Goal: Task Accomplishment & Management: Use online tool/utility

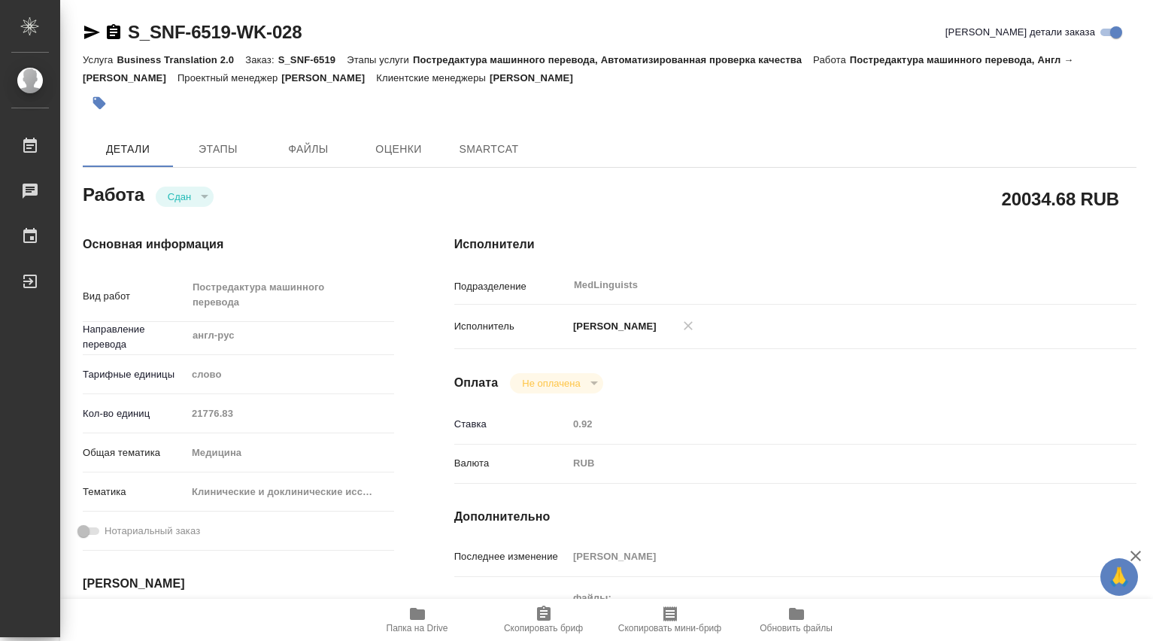
type textarea "x"
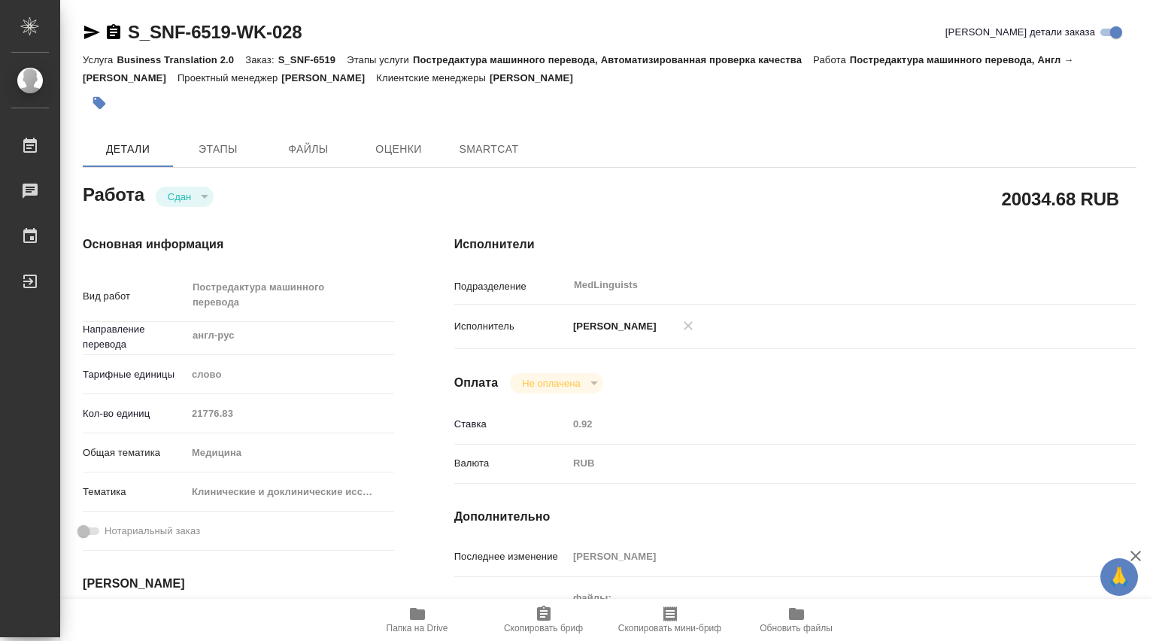
type textarea "x"
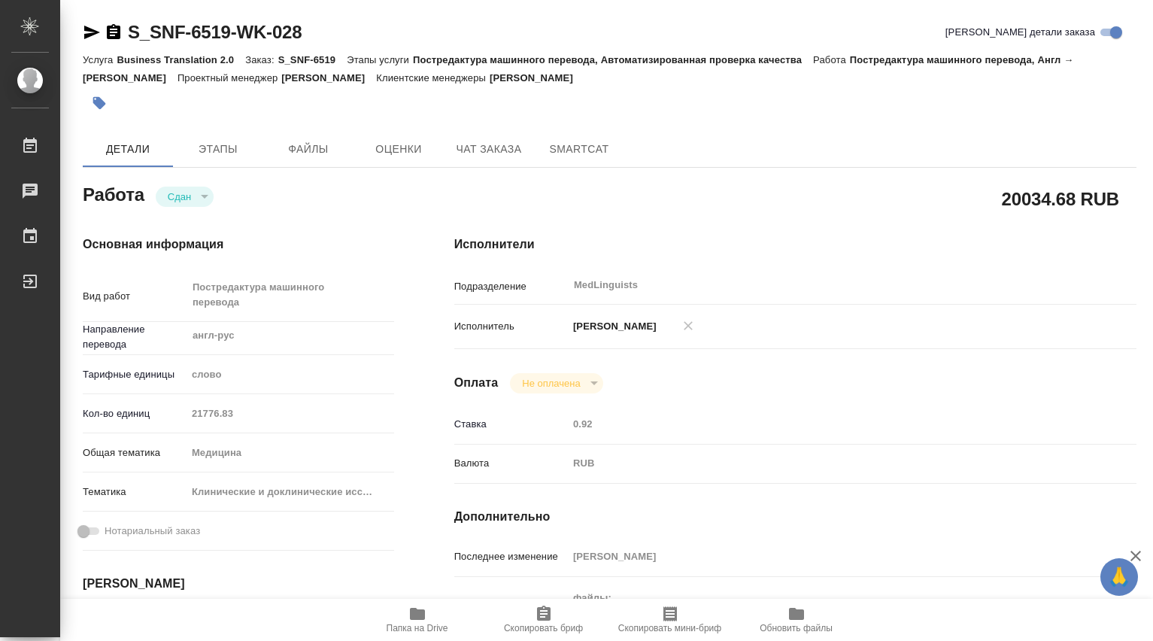
scroll to position [251, 0]
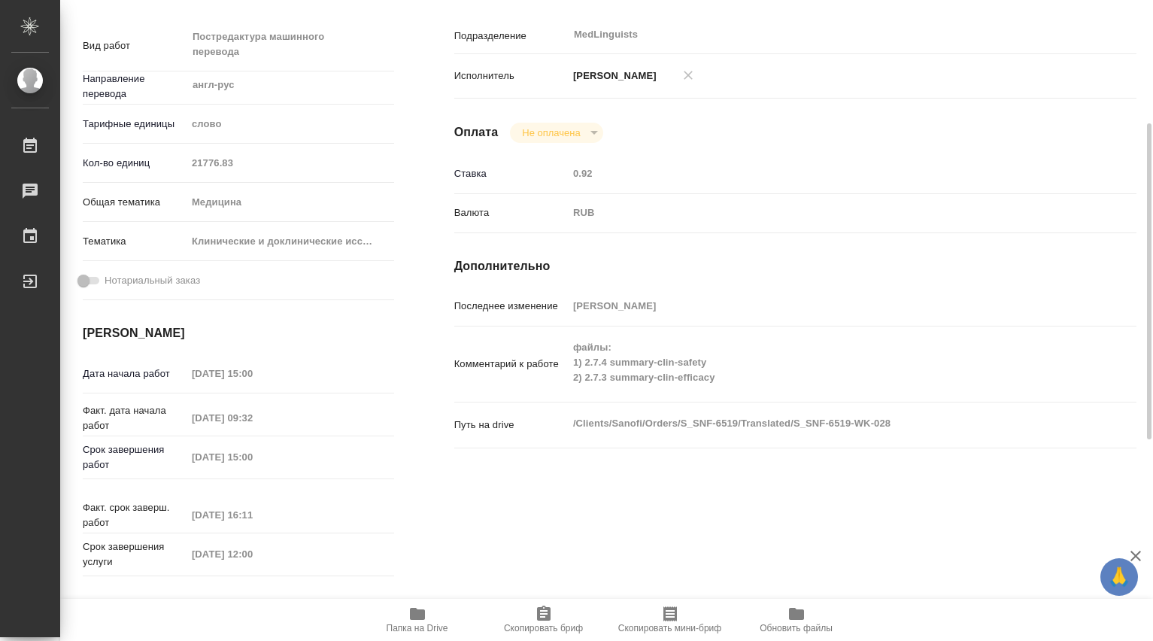
type textarea "x"
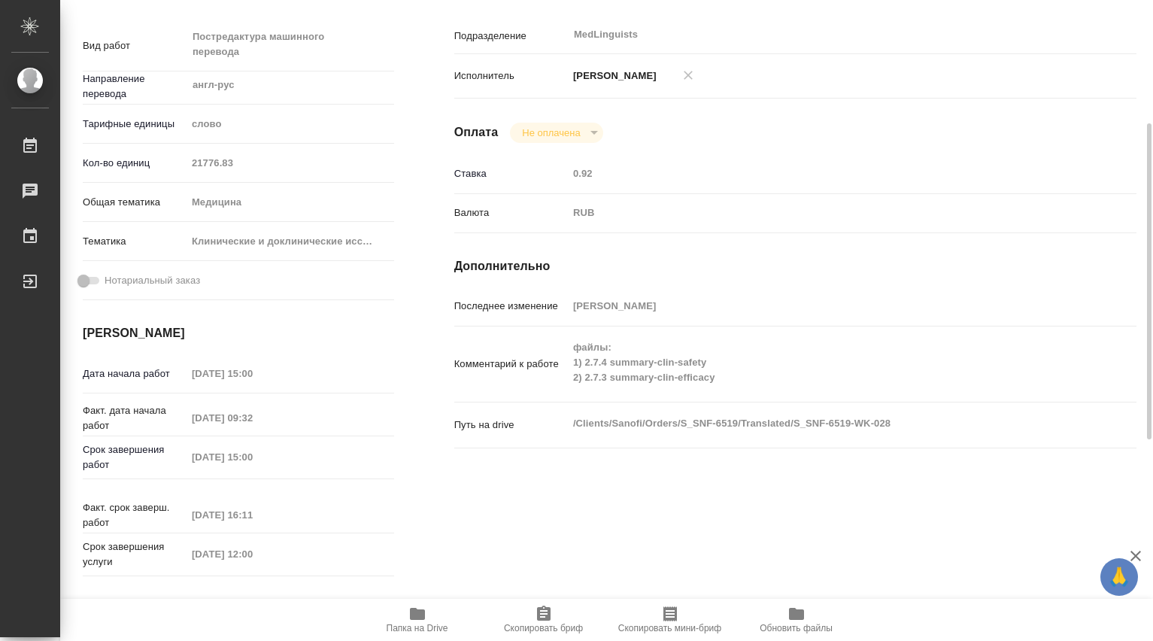
type textarea "x"
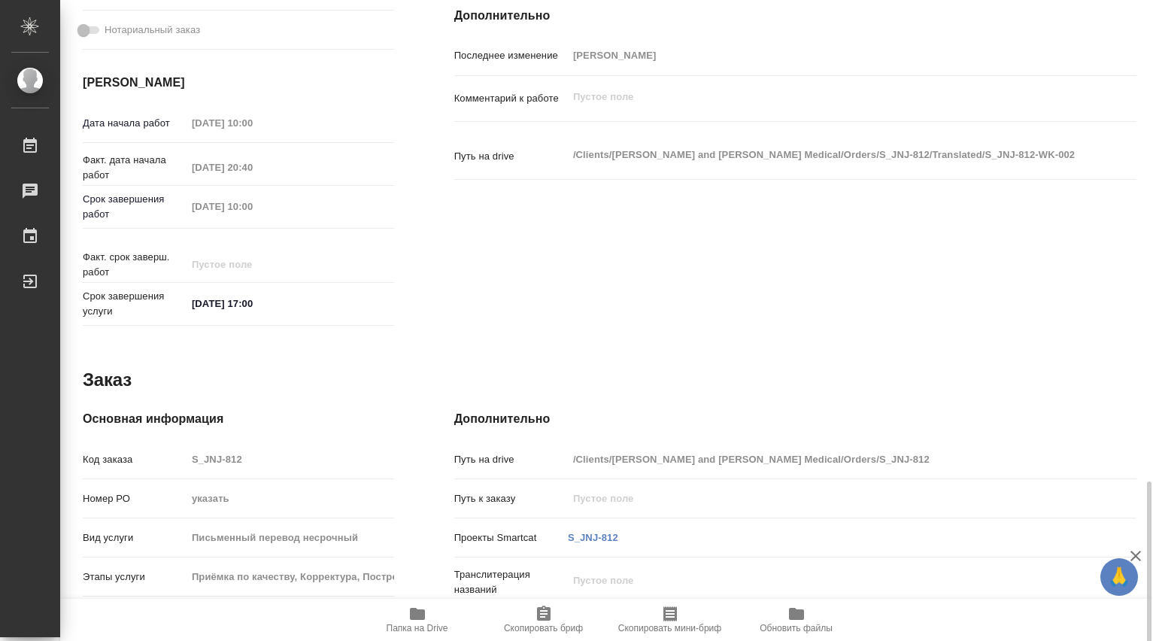
scroll to position [658, 0]
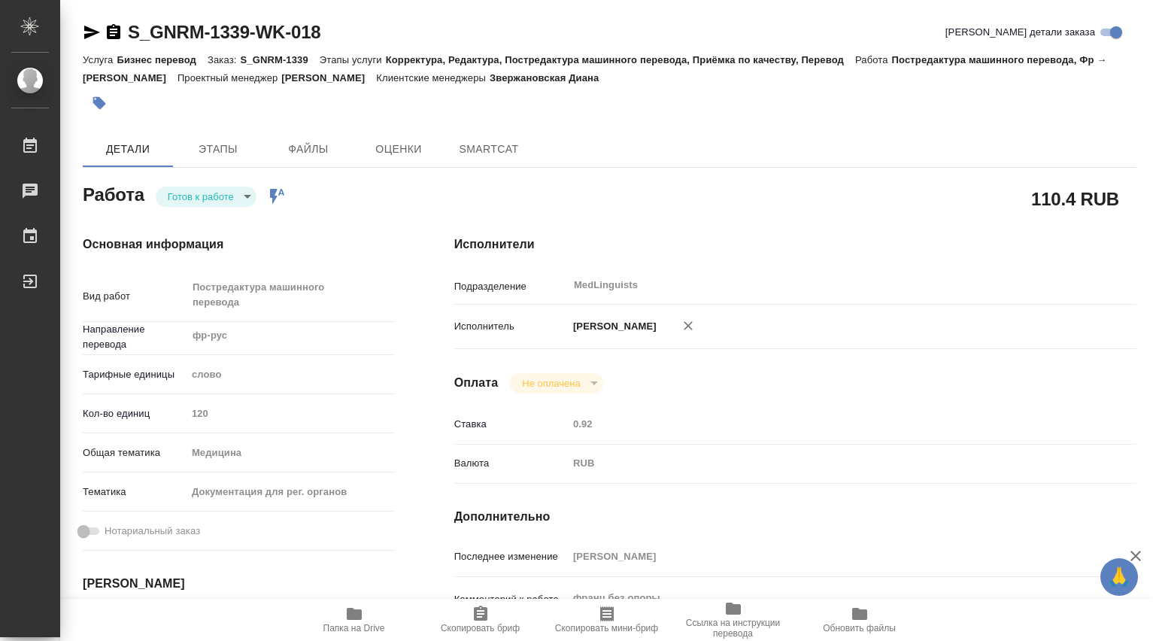
type textarea "x"
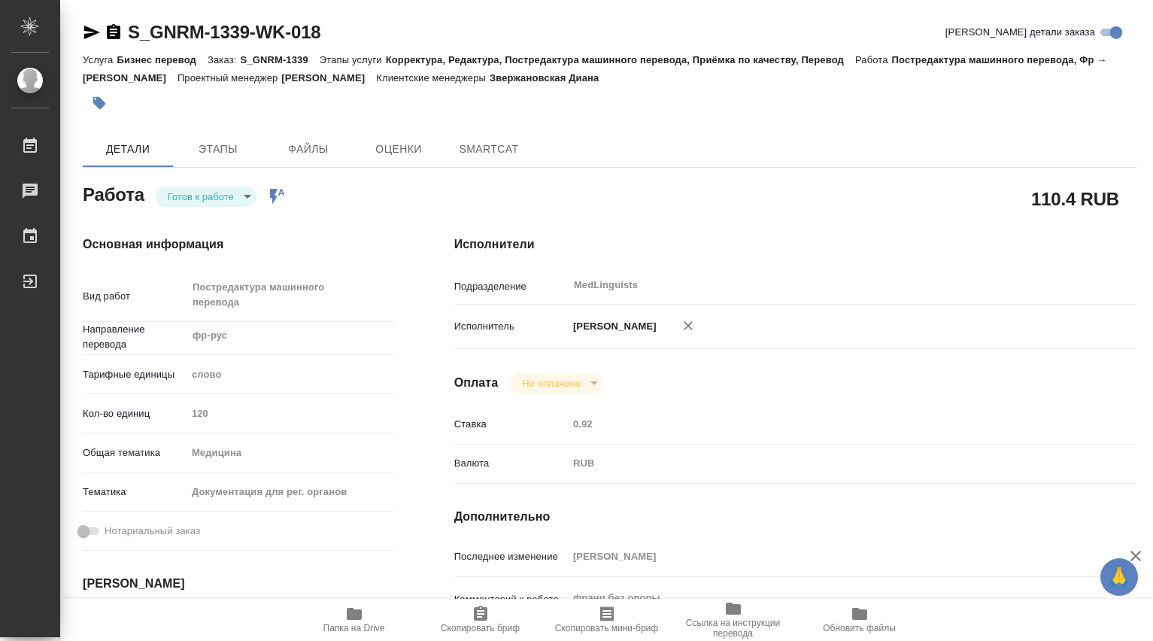
type textarea "x"
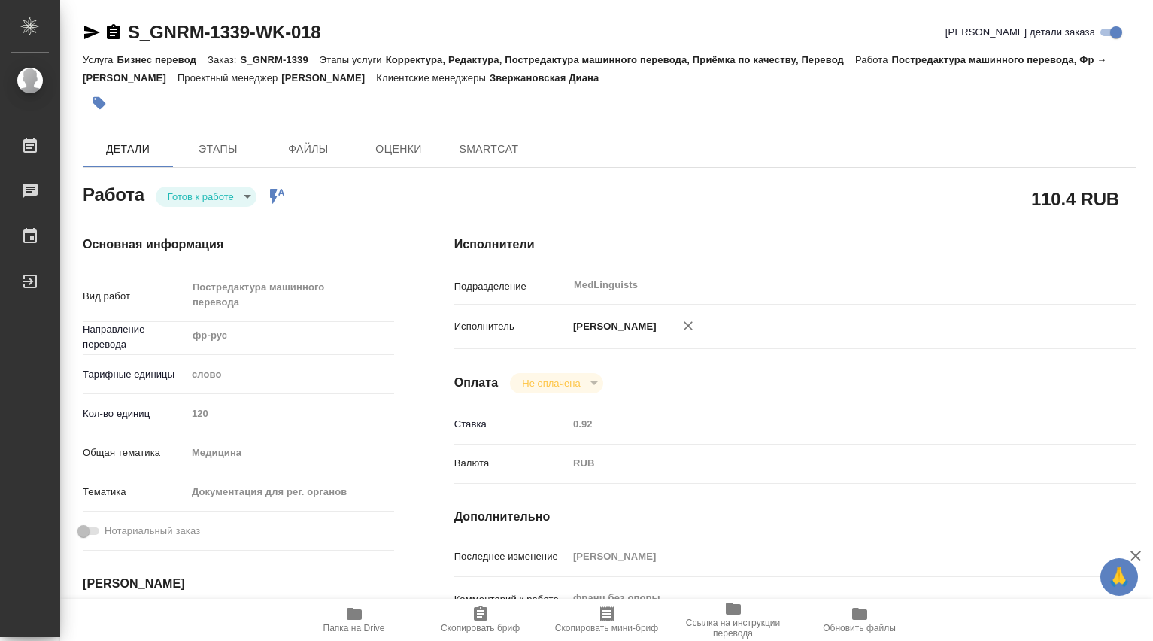
type textarea "x"
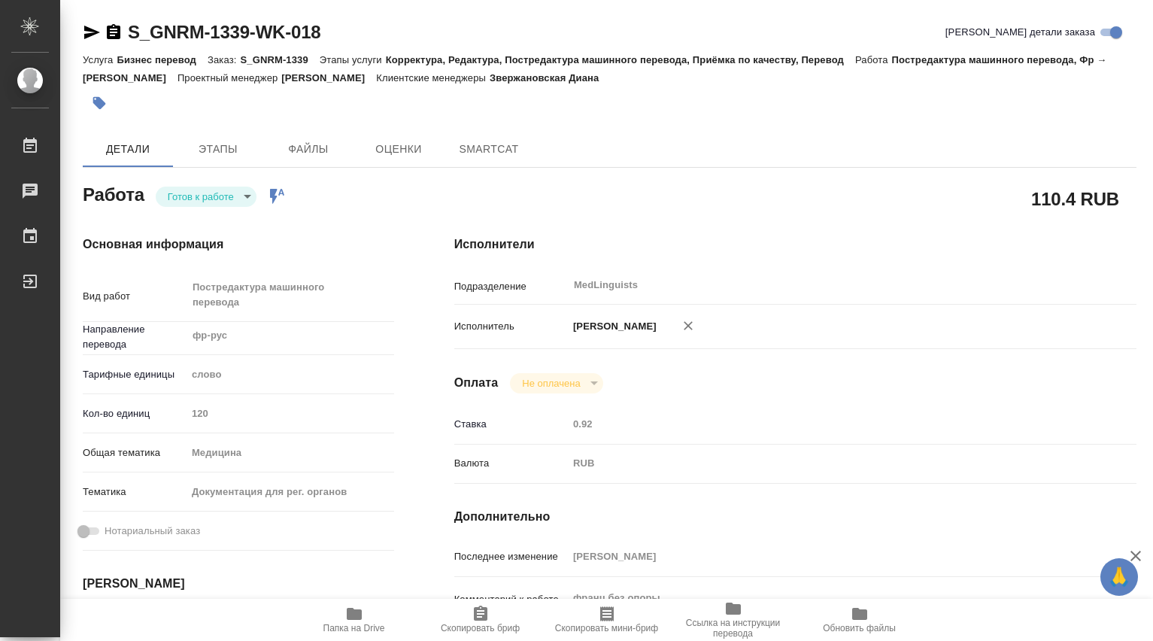
type textarea "x"
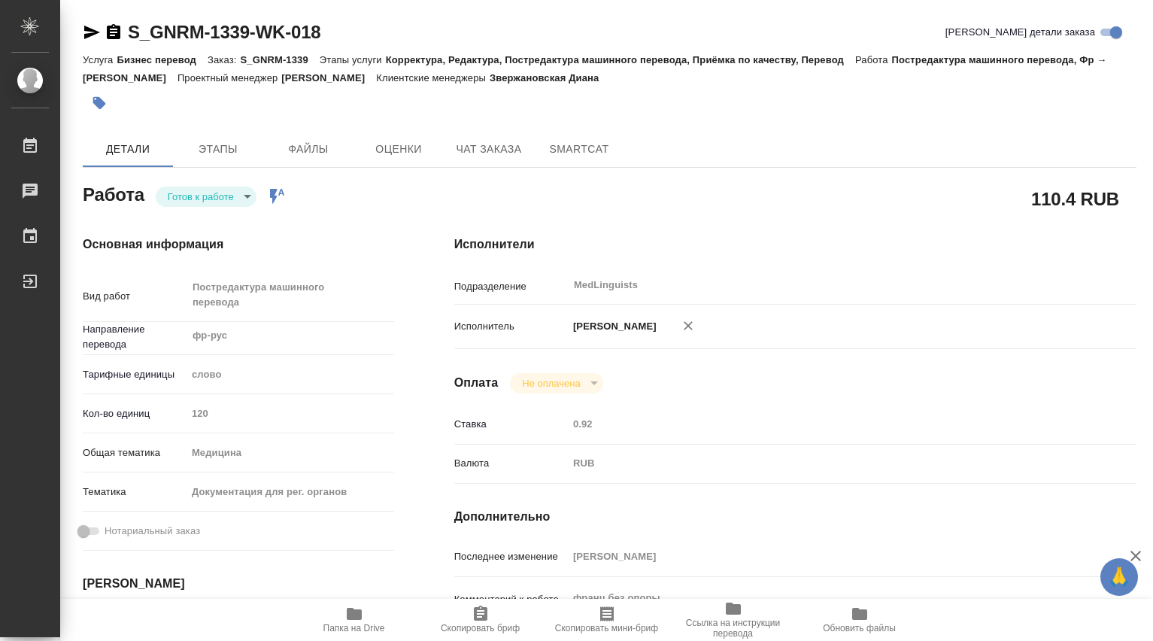
type textarea "x"
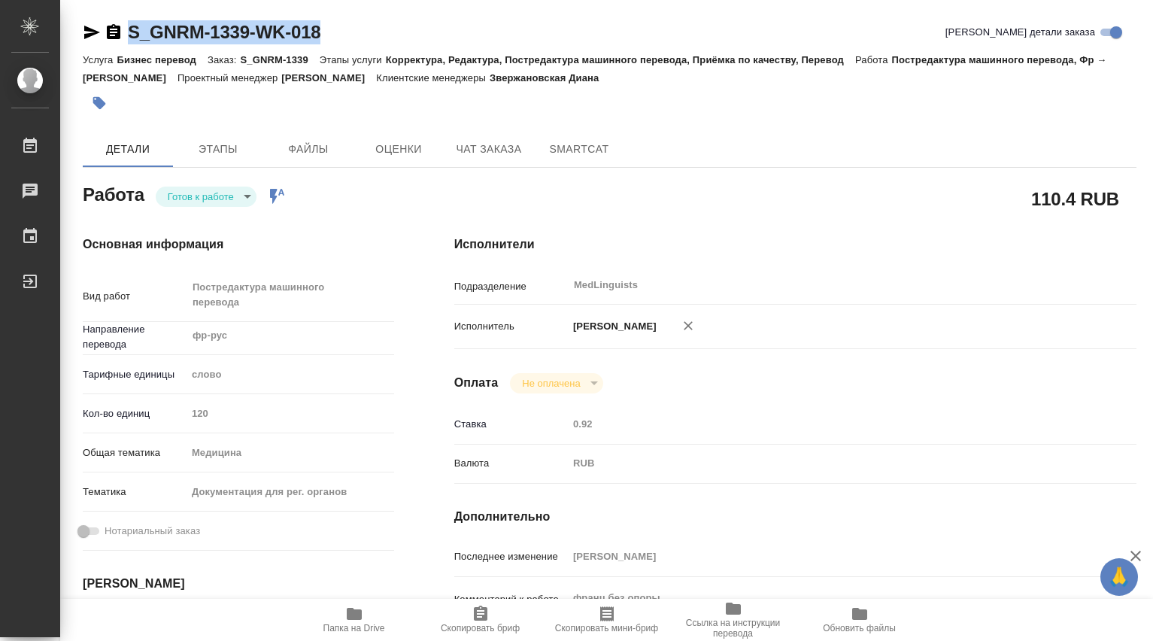
type textarea "x"
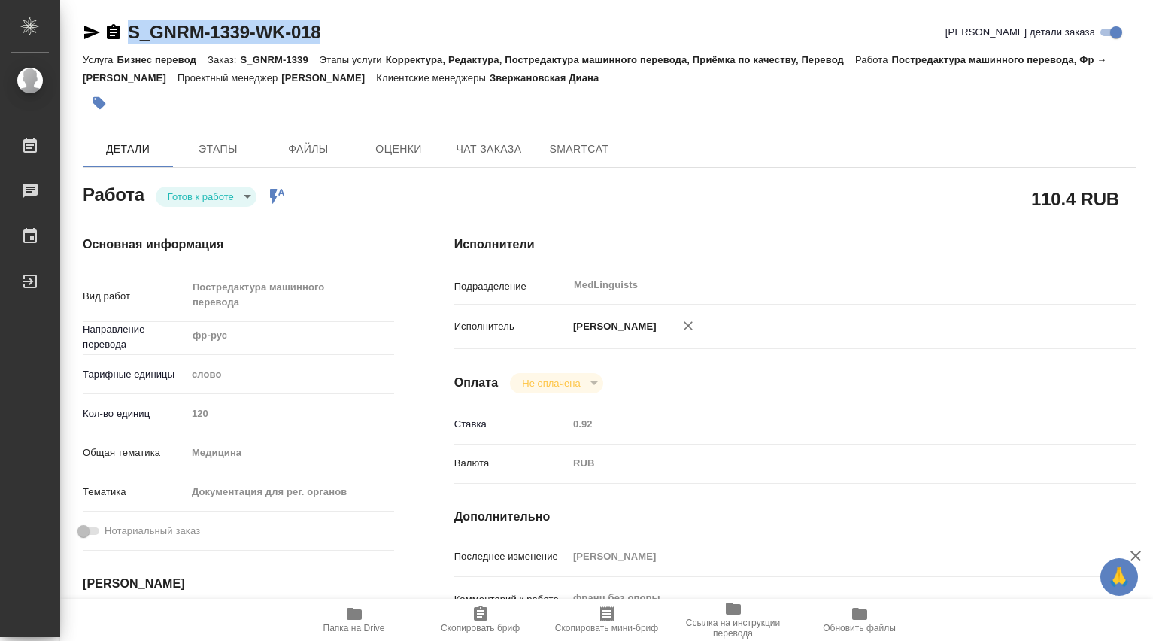
drag, startPoint x: 338, startPoint y: 27, endPoint x: 130, endPoint y: 32, distance: 207.7
click at [130, 32] on div "S_GNRM-1339-WK-018 Кратко детали заказа" at bounding box center [610, 32] width 1054 height 24
copy link "S_GNRM-1339-WK-018"
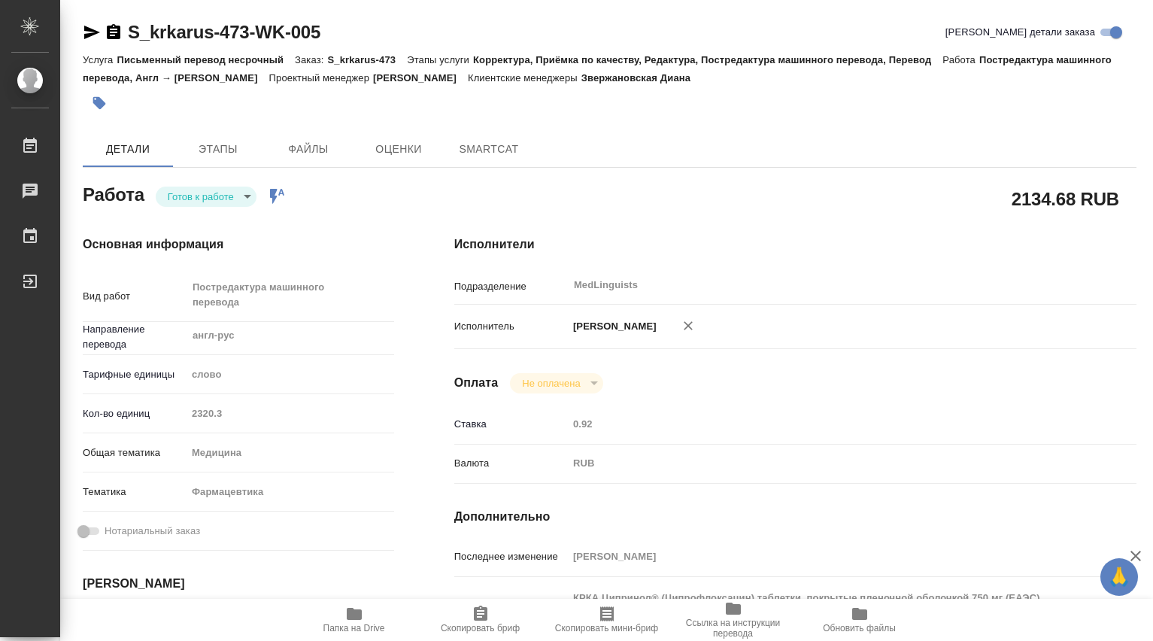
type textarea "x"
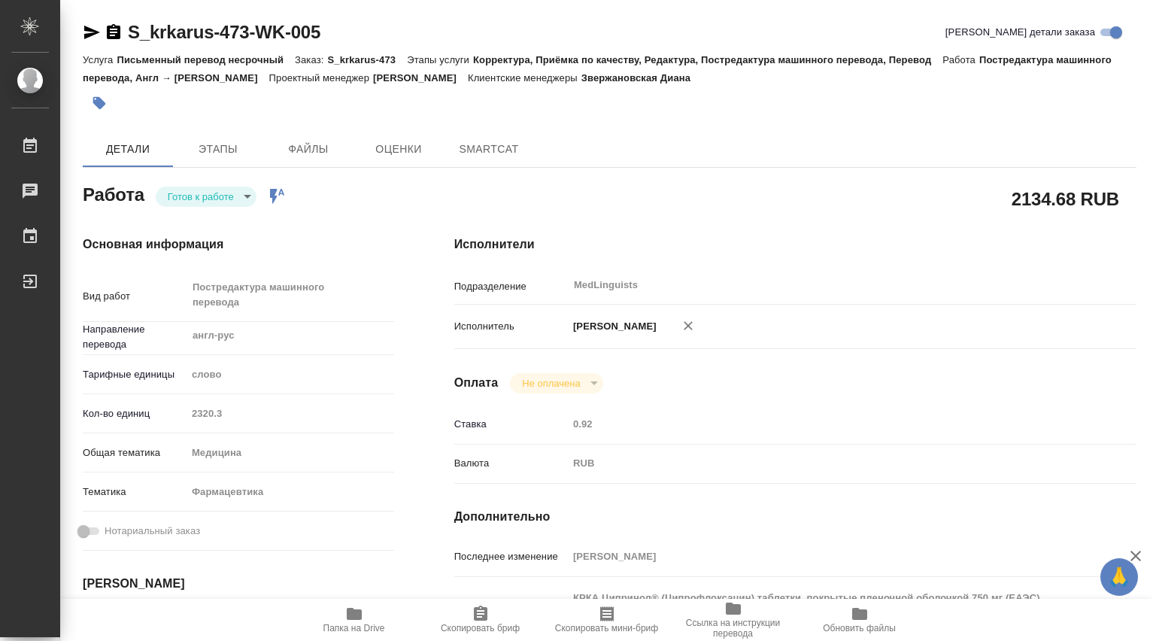
type textarea "x"
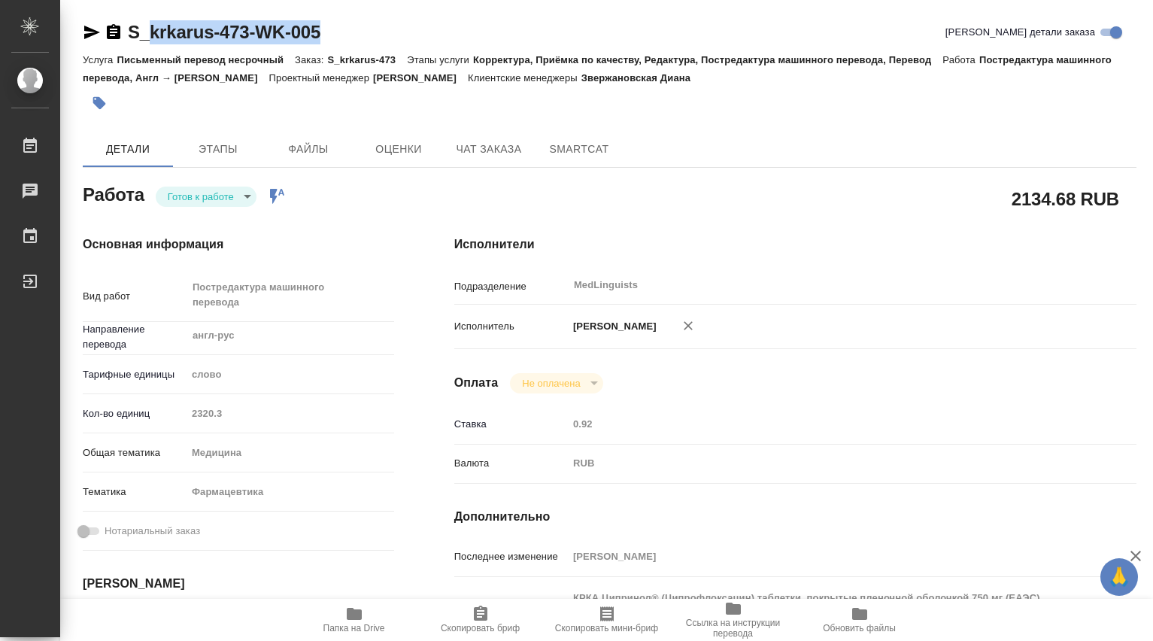
type textarea "x"
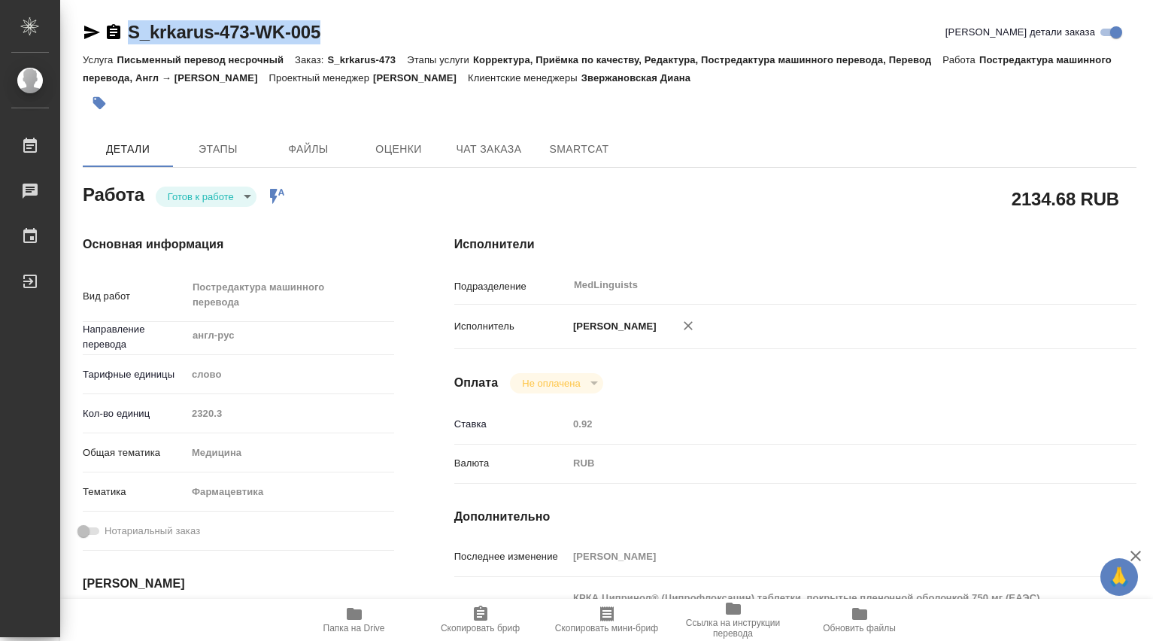
drag, startPoint x: 341, startPoint y: 35, endPoint x: 121, endPoint y: 33, distance: 219.7
click at [121, 33] on div "S_krkarus-473-WK-005 Кратко детали заказа" at bounding box center [610, 32] width 1054 height 24
copy link "S_krkarus-473-WK-005"
type textarea "x"
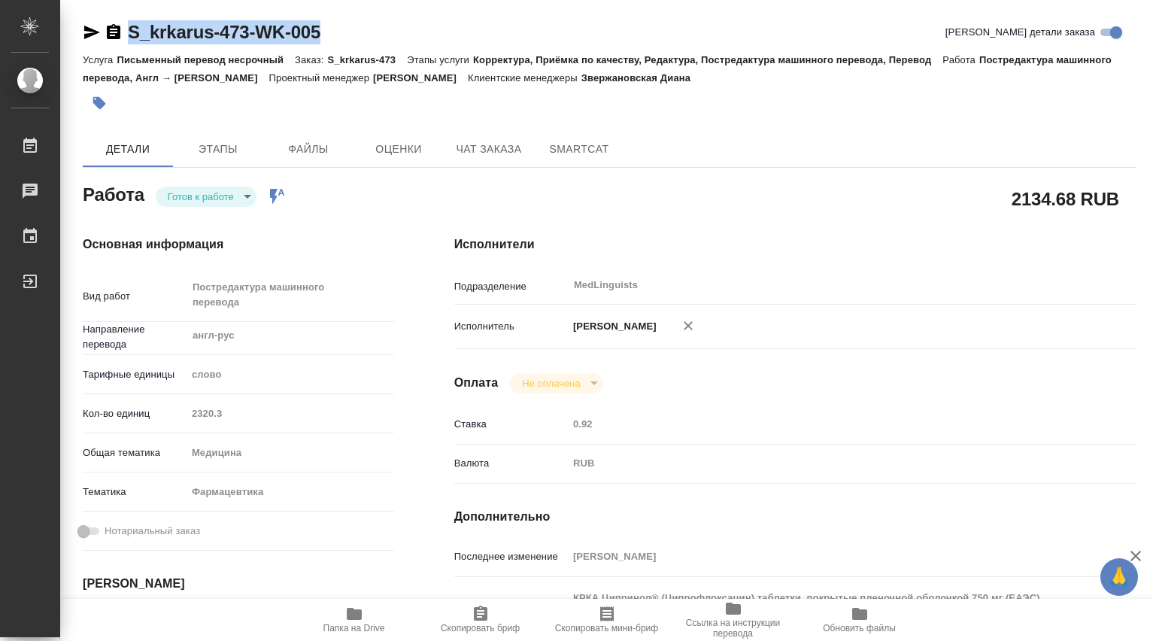
type textarea "x"
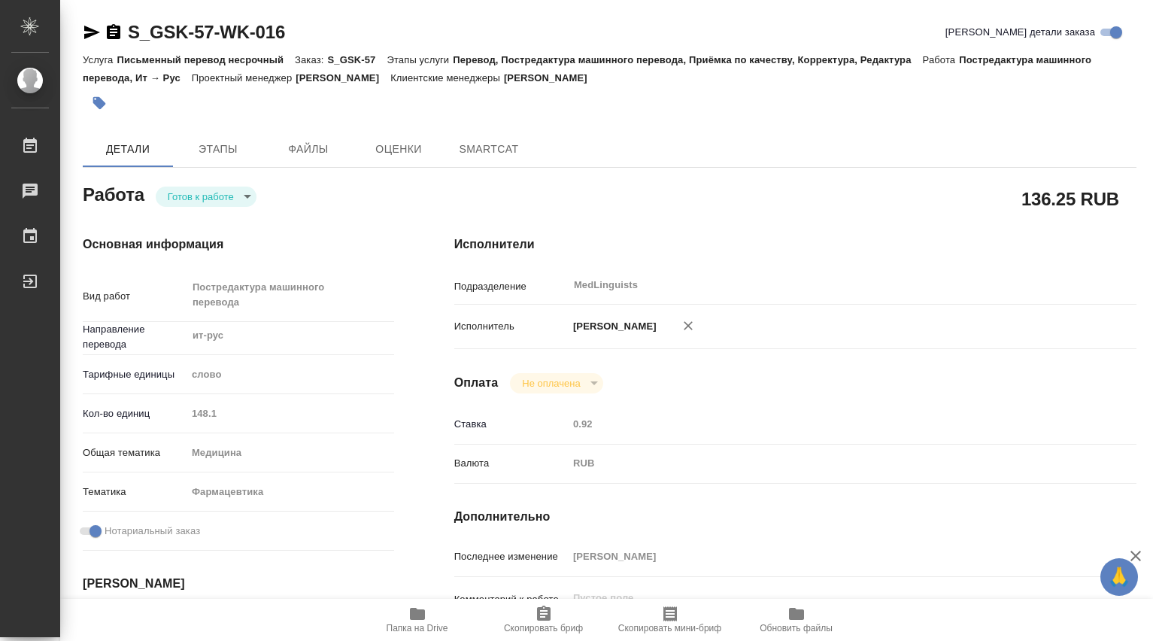
type textarea "x"
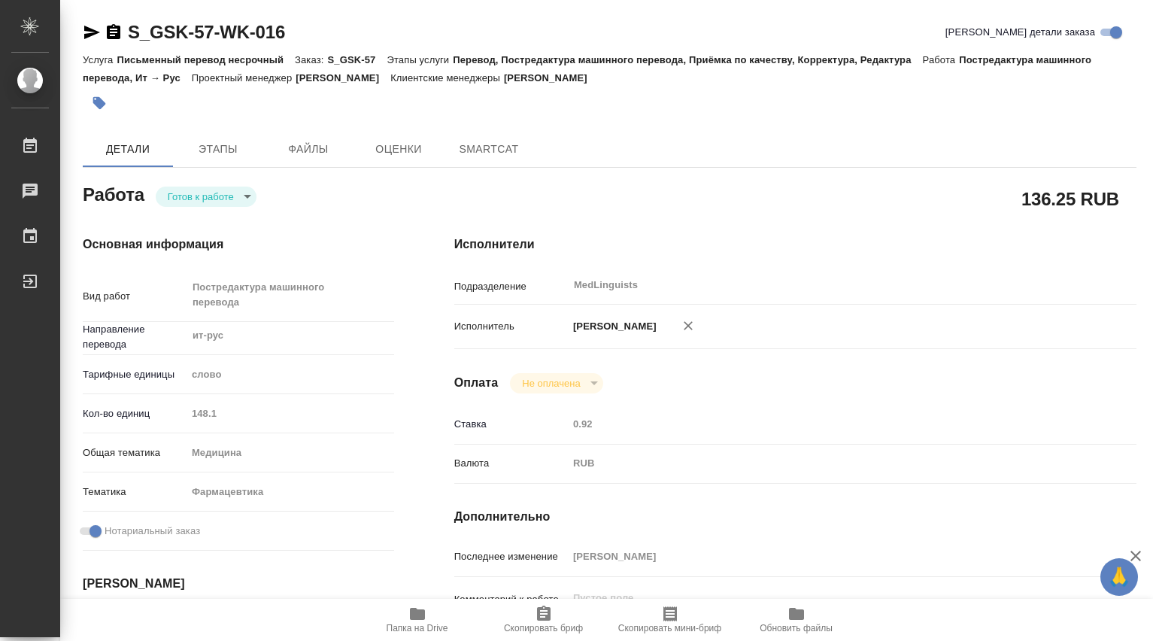
type textarea "x"
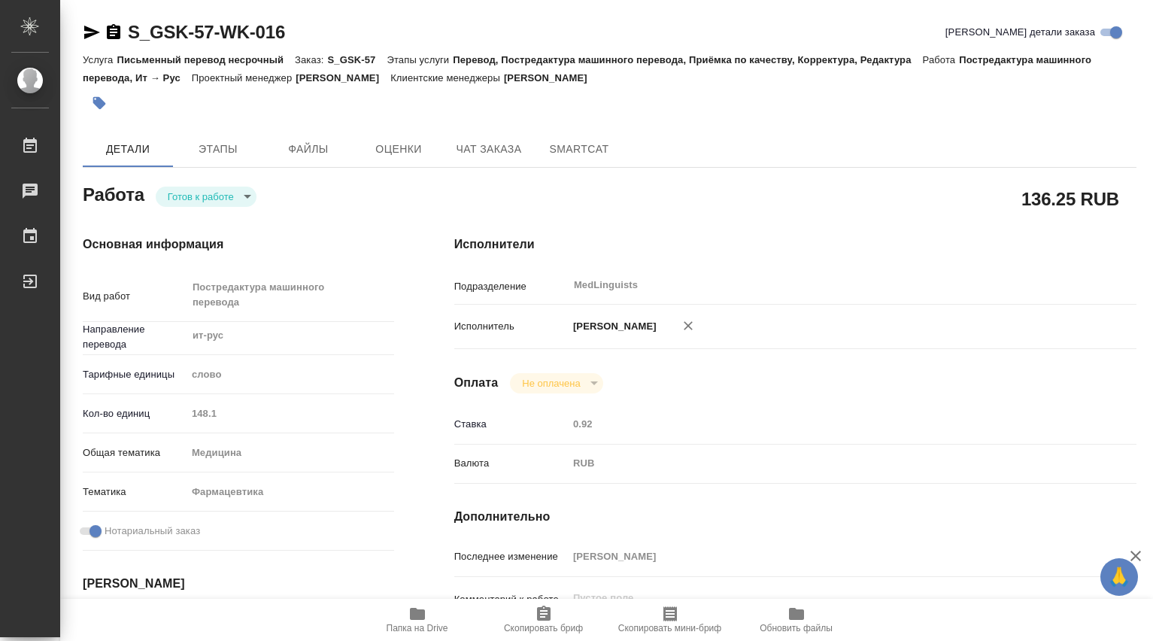
type textarea "x"
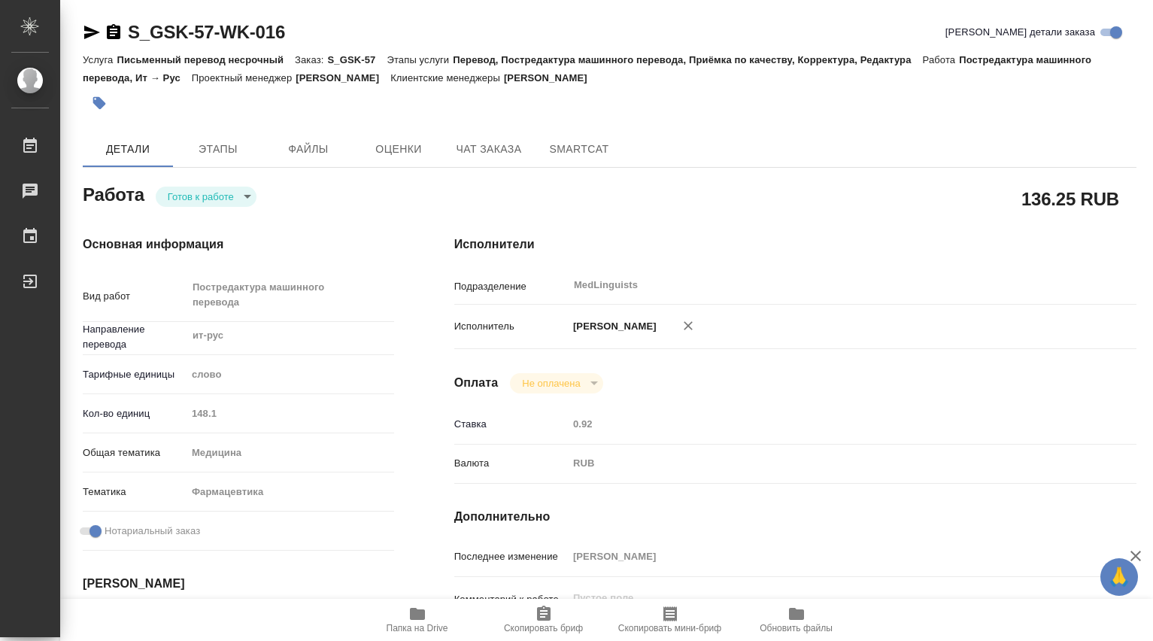
type textarea "x"
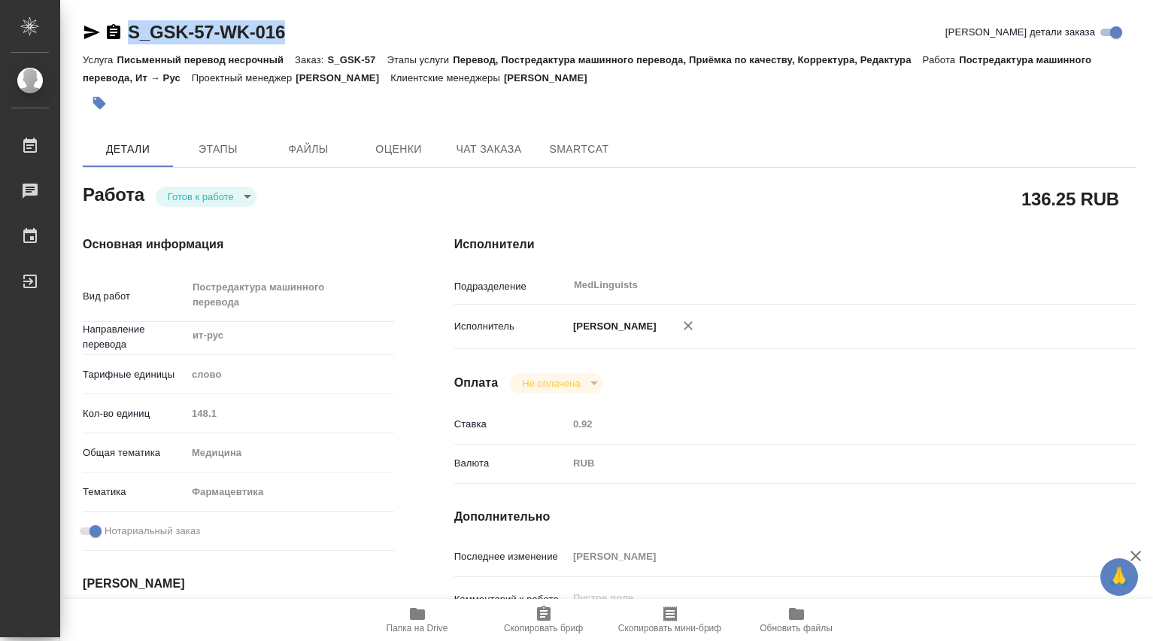
drag, startPoint x: 304, startPoint y: 35, endPoint x: 122, endPoint y: 33, distance: 182.1
click at [122, 33] on div "S_GSK-57-WK-016 [PERSON_NAME] детали заказа" at bounding box center [610, 32] width 1054 height 24
copy link "S_GSK-57-WK-016"
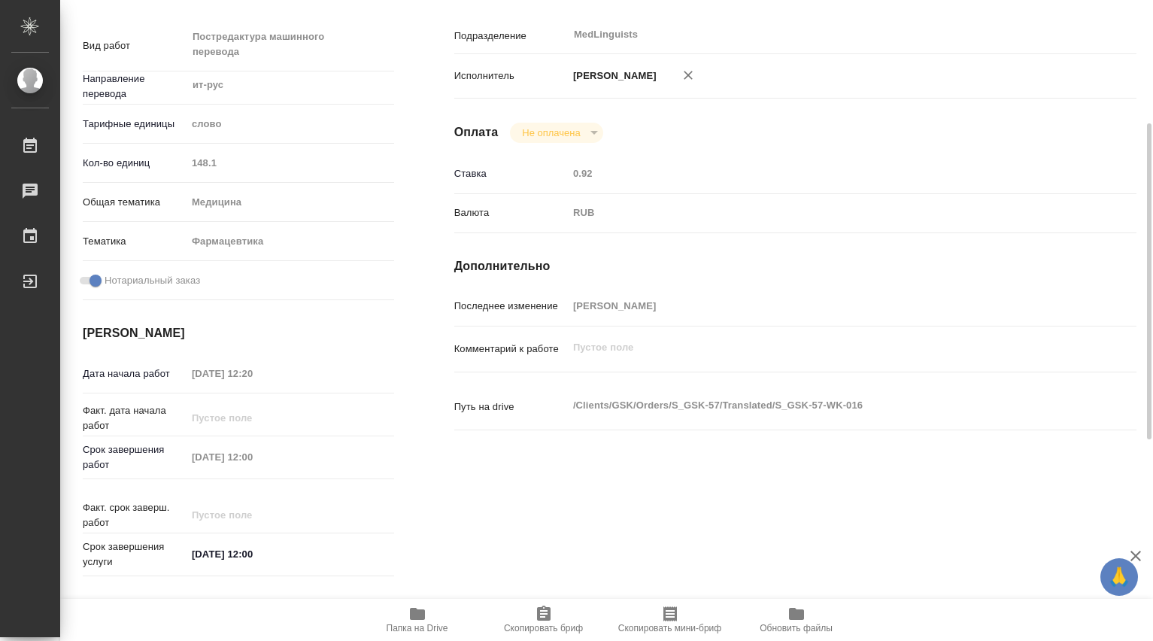
type textarea "x"
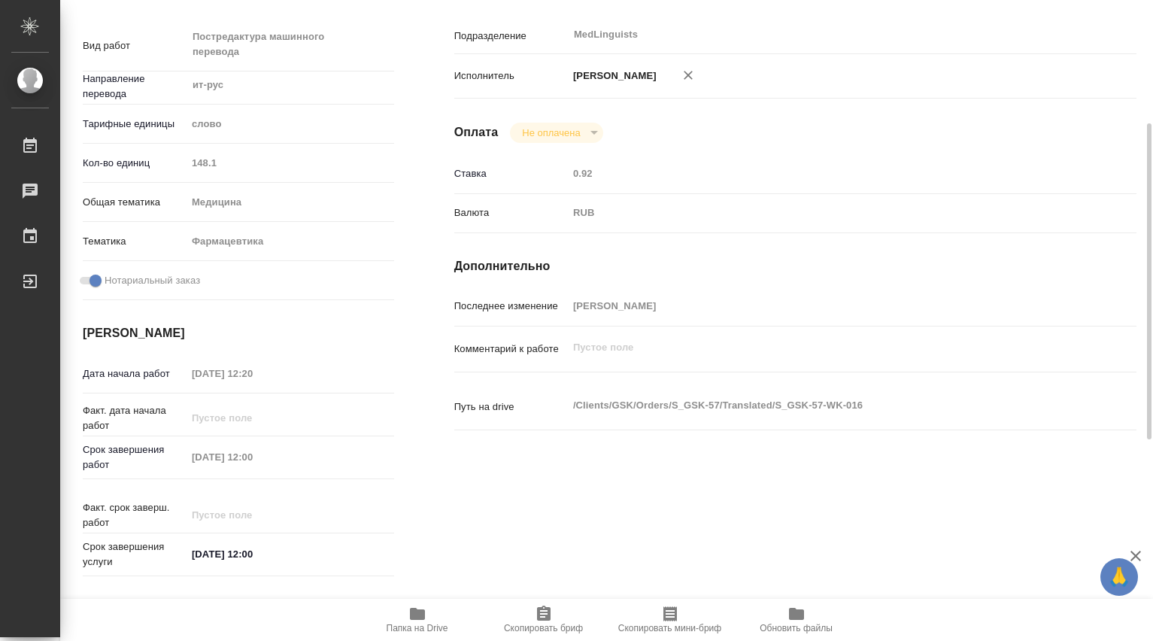
type textarea "x"
